Goal: Task Accomplishment & Management: Manage account settings

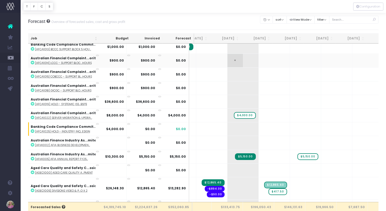
scroll to position [0, 47]
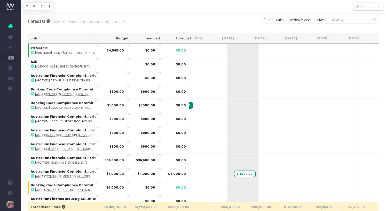
click at [213, 22] on div "Forecast Overview of forecasted sales, cost and gross profit Clear Filters Hide…" at bounding box center [203, 21] width 350 height 17
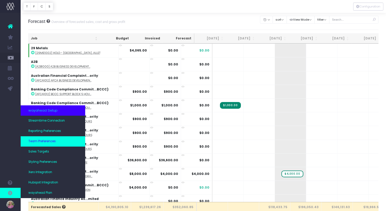
click at [50, 140] on span "Team Preferences" at bounding box center [41, 141] width 27 height 5
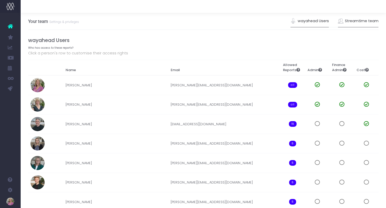
click at [361, 23] on link "Streamtime team" at bounding box center [358, 21] width 41 height 12
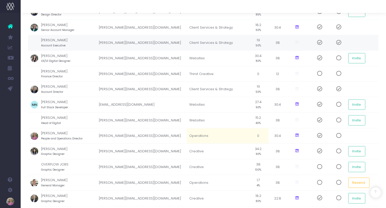
scroll to position [144, 0]
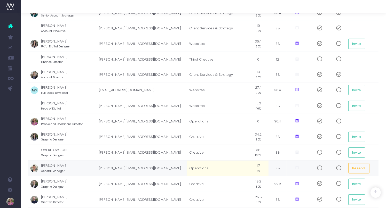
click at [319, 166] on span at bounding box center [317, 168] width 9 height 5
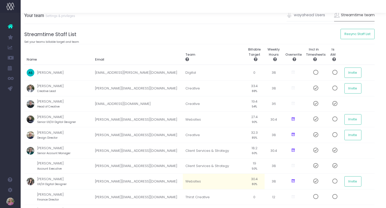
scroll to position [0, 4]
